Goal: Find specific page/section: Find specific page/section

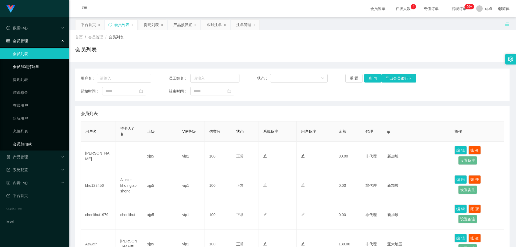
scroll to position [54, 0]
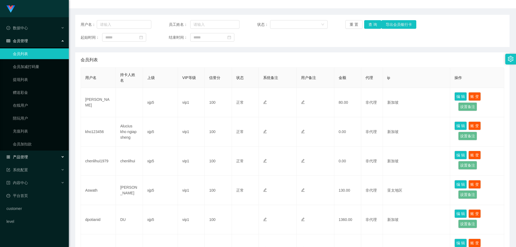
click at [27, 158] on span "产品管理" at bounding box center [16, 157] width 21 height 4
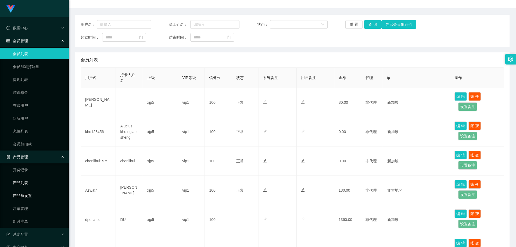
click at [34, 195] on link "产品预设置" at bounding box center [39, 195] width 52 height 11
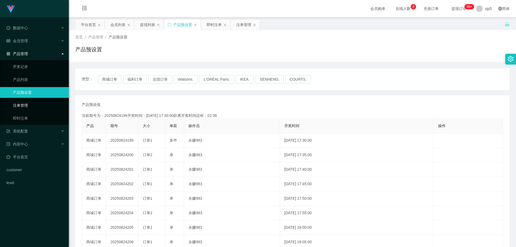
click at [31, 119] on link "即时注单" at bounding box center [39, 118] width 52 height 11
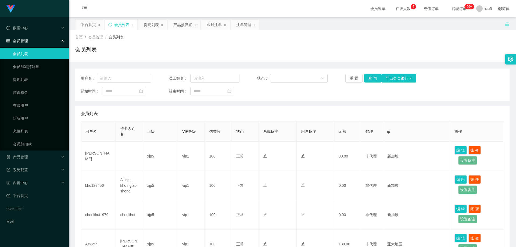
scroll to position [54, 0]
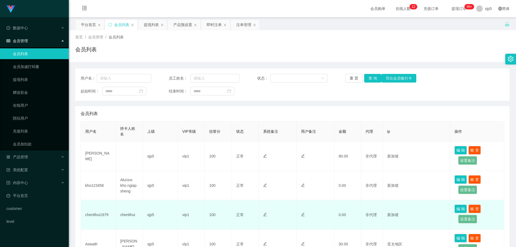
scroll to position [81, 0]
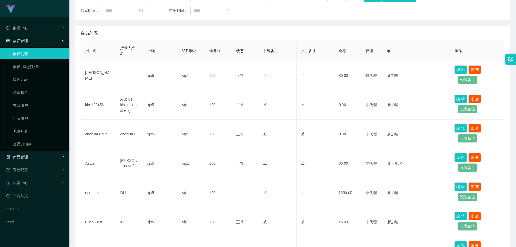
click at [38, 156] on div "产品管理" at bounding box center [34, 156] width 69 height 11
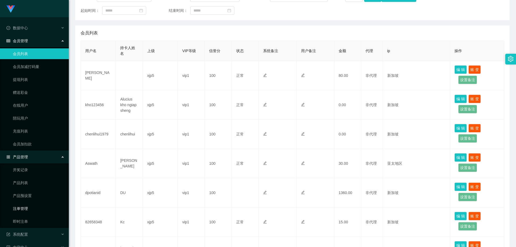
click at [28, 220] on link "即时注单" at bounding box center [39, 221] width 52 height 11
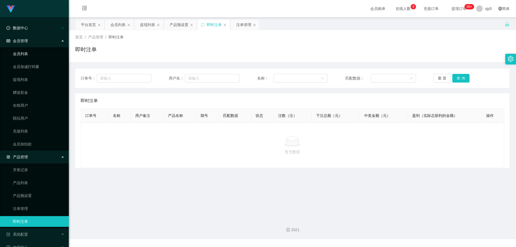
drag, startPoint x: 0, startPoint y: 0, endPoint x: 33, endPoint y: 29, distance: 43.8
click at [24, 55] on link "会员列表" at bounding box center [39, 53] width 52 height 11
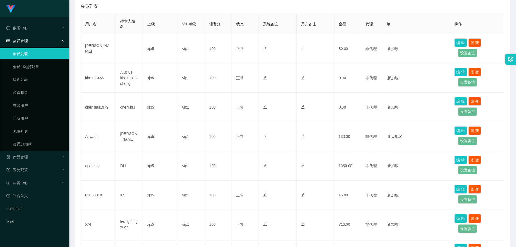
scroll to position [54, 0]
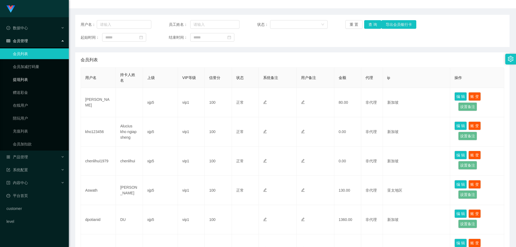
click at [39, 81] on link "提现列表" at bounding box center [39, 79] width 52 height 11
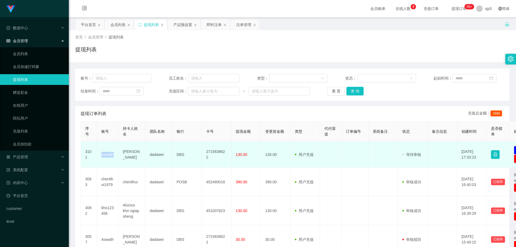
drag, startPoint x: 114, startPoint y: 157, endPoint x: 100, endPoint y: 157, distance: 14.2
click at [100, 157] on td "Aswath" at bounding box center [107, 155] width 21 height 26
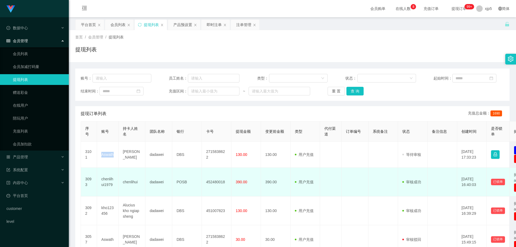
copy td "Aswath"
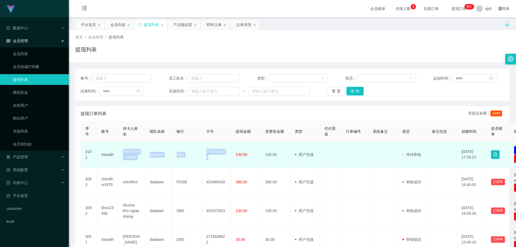
drag, startPoint x: 228, startPoint y: 155, endPoint x: 122, endPoint y: 152, distance: 105.8
click at [122, 152] on tr "3101 Aswath Avethan Aswath dadawei DBS 2715838622 130.00 130.00 用户充值 人工扣款 审核驳回 …" at bounding box center [313, 155] width 464 height 26
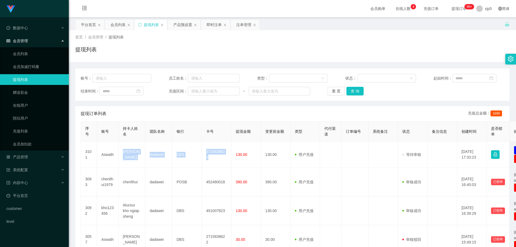
copy tr "Avethan Aswath dadawei DBS 2715838622"
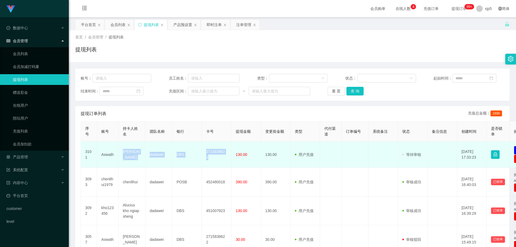
click at [229, 158] on td "2715838622" at bounding box center [217, 155] width 30 height 26
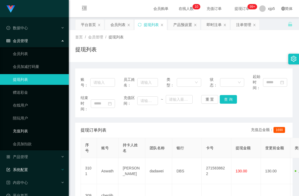
scroll to position [36, 0]
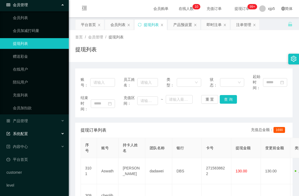
click at [39, 134] on div "系统配置" at bounding box center [34, 133] width 69 height 11
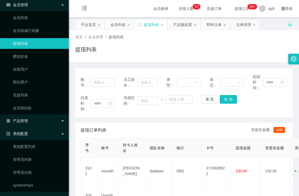
click at [36, 119] on div "产品管理" at bounding box center [34, 120] width 69 height 11
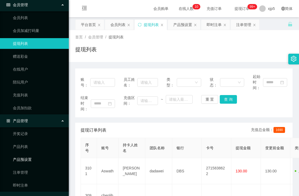
click at [35, 159] on link "产品预设置" at bounding box center [39, 159] width 52 height 11
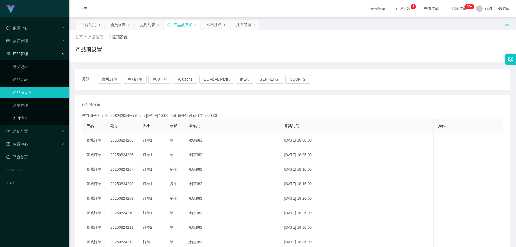
click at [31, 121] on link "即时注单" at bounding box center [39, 118] width 52 height 11
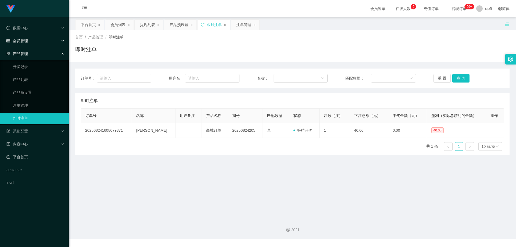
click at [42, 40] on div "会员管理" at bounding box center [34, 40] width 69 height 11
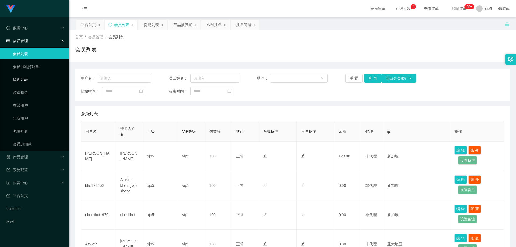
click at [23, 79] on link "提现列表" at bounding box center [39, 79] width 52 height 11
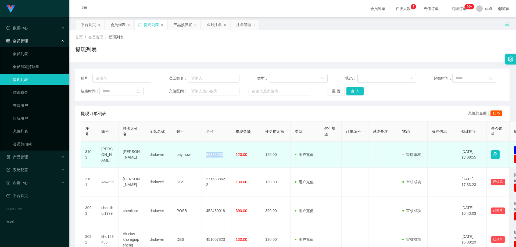
drag, startPoint x: 225, startPoint y: 154, endPoint x: 202, endPoint y: 156, distance: 22.9
click at [202, 156] on td "83833686" at bounding box center [217, 155] width 30 height 26
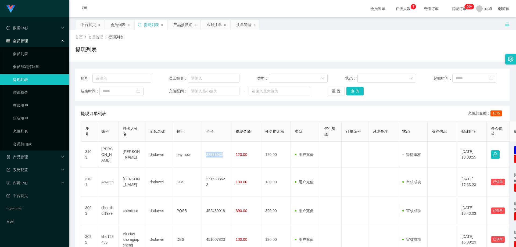
copy td "83833686"
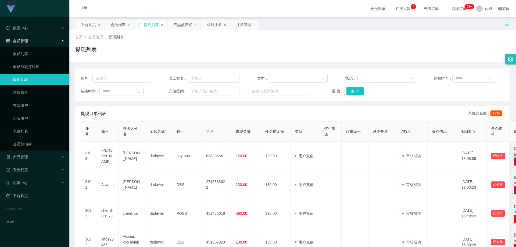
click at [25, 199] on link "平台首页" at bounding box center [35, 195] width 58 height 11
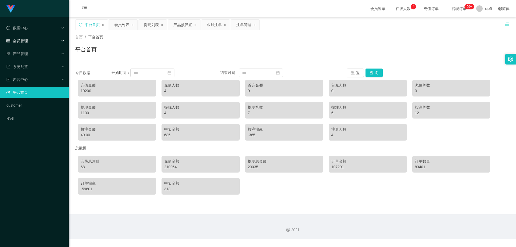
click at [32, 38] on div "会员管理" at bounding box center [34, 40] width 69 height 11
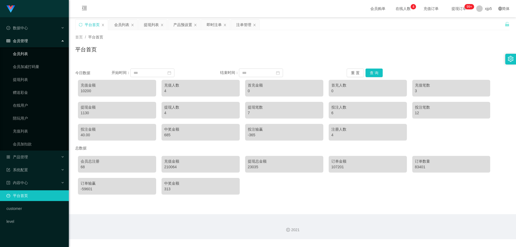
click at [26, 51] on link "会员列表" at bounding box center [39, 53] width 52 height 11
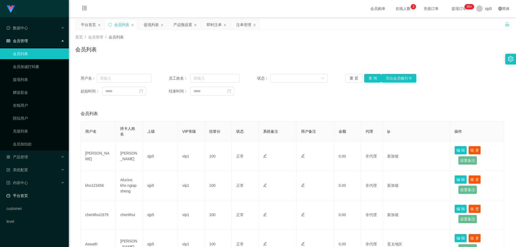
click at [32, 193] on link "平台首页" at bounding box center [35, 195] width 58 height 11
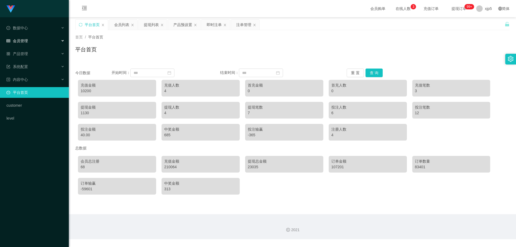
click at [37, 40] on div "会员管理" at bounding box center [34, 40] width 69 height 11
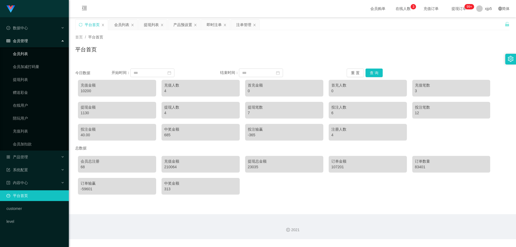
click at [34, 52] on link "会员列表" at bounding box center [39, 53] width 52 height 11
